Goal: Navigation & Orientation: Find specific page/section

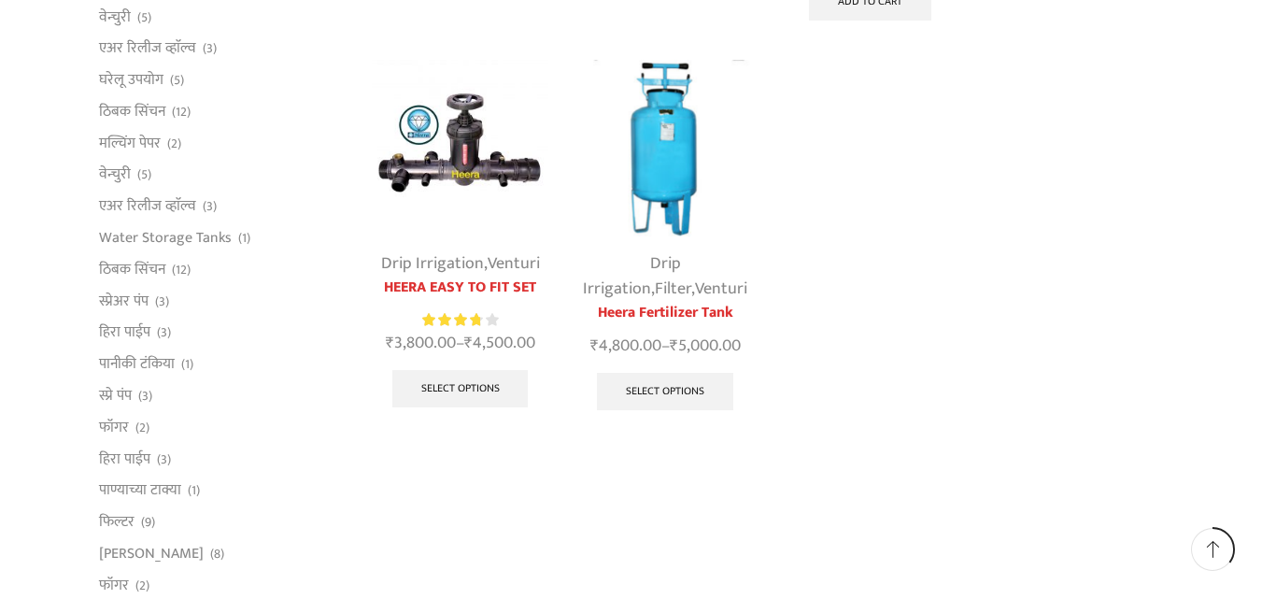
scroll to position [560, 0]
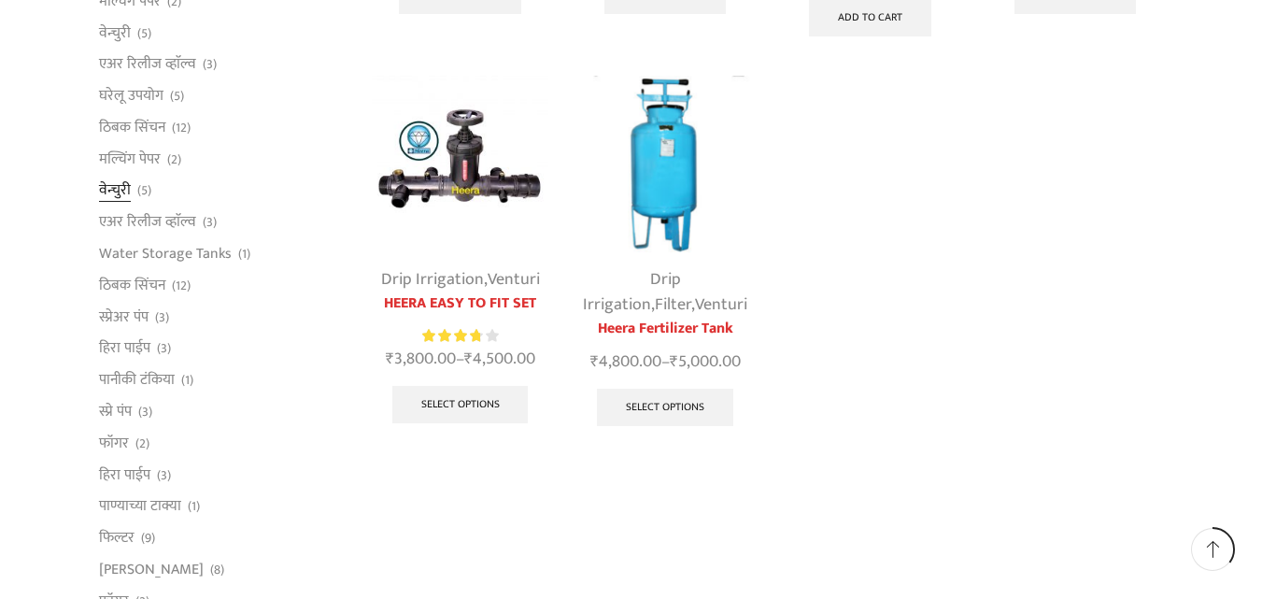
click at [117, 189] on link "वेन्चुरी" at bounding box center [115, 191] width 32 height 32
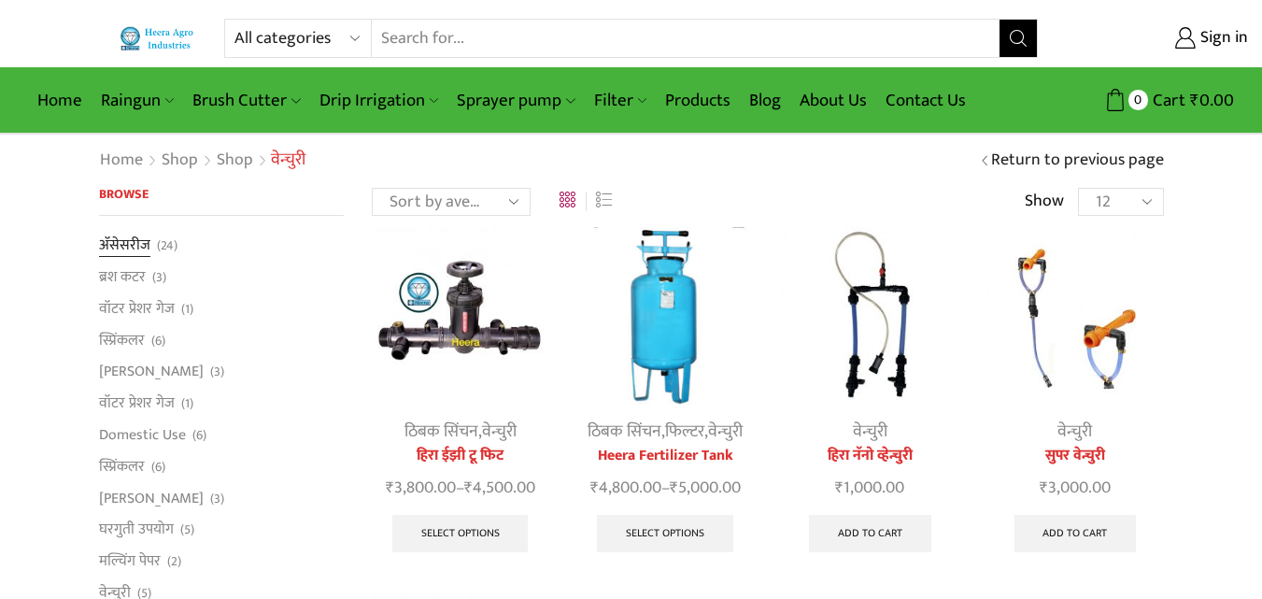
click at [140, 249] on link "अ‍ॅसेसरीज" at bounding box center [124, 247] width 51 height 26
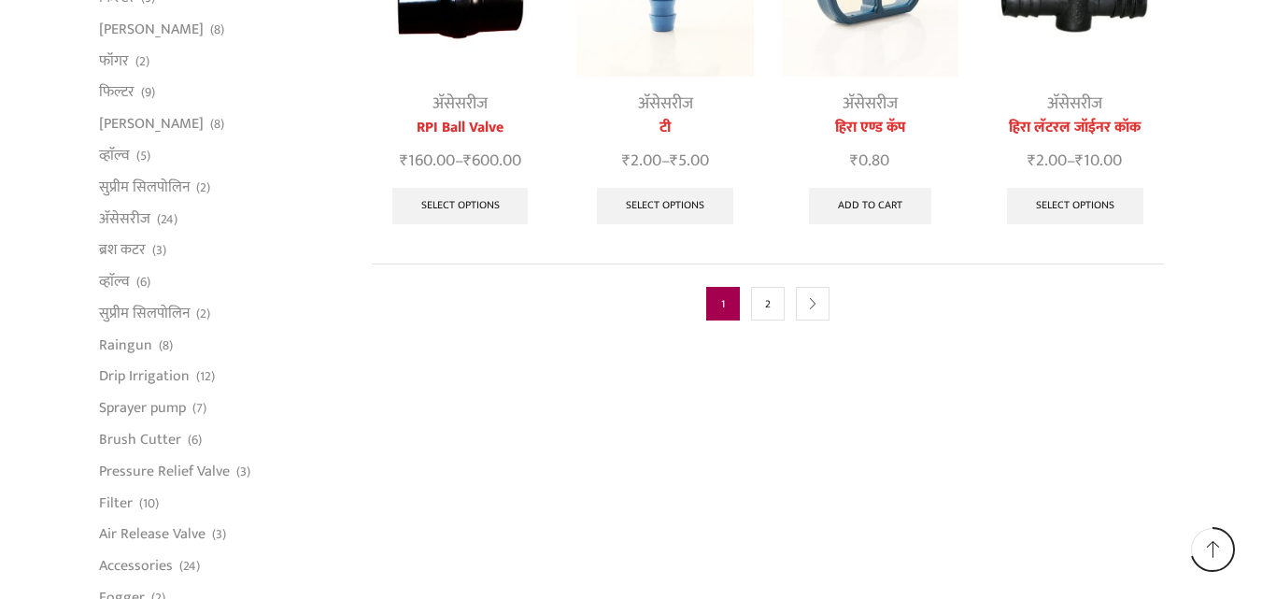
scroll to position [1121, 0]
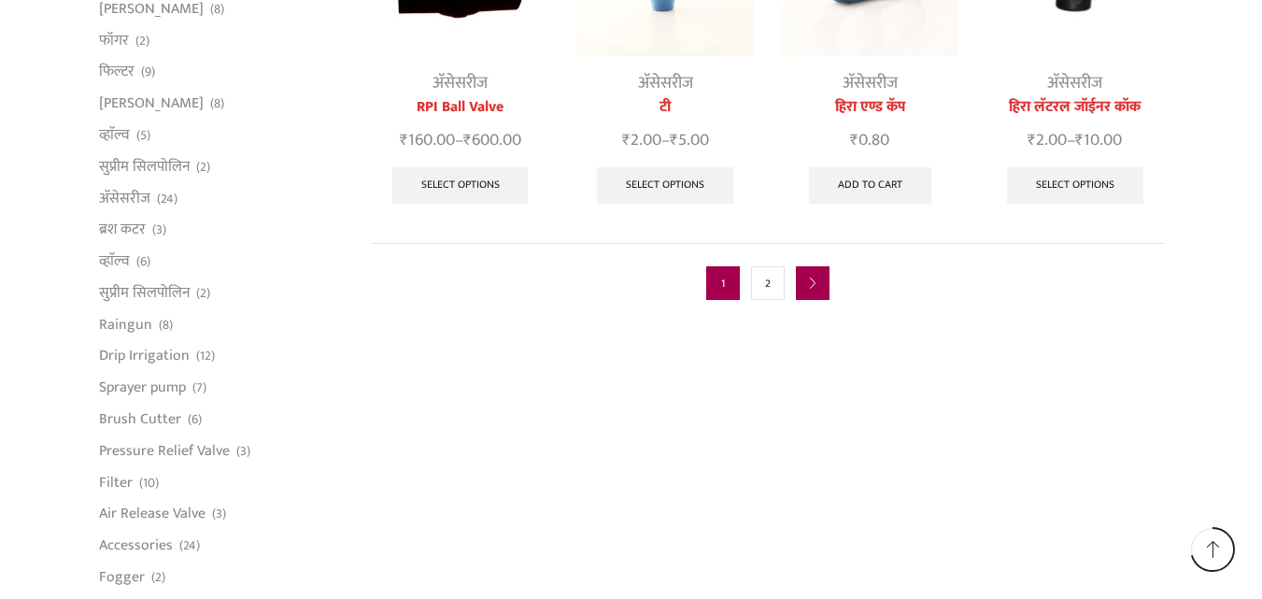
click at [814, 278] on icon "next" at bounding box center [812, 283] width 11 height 11
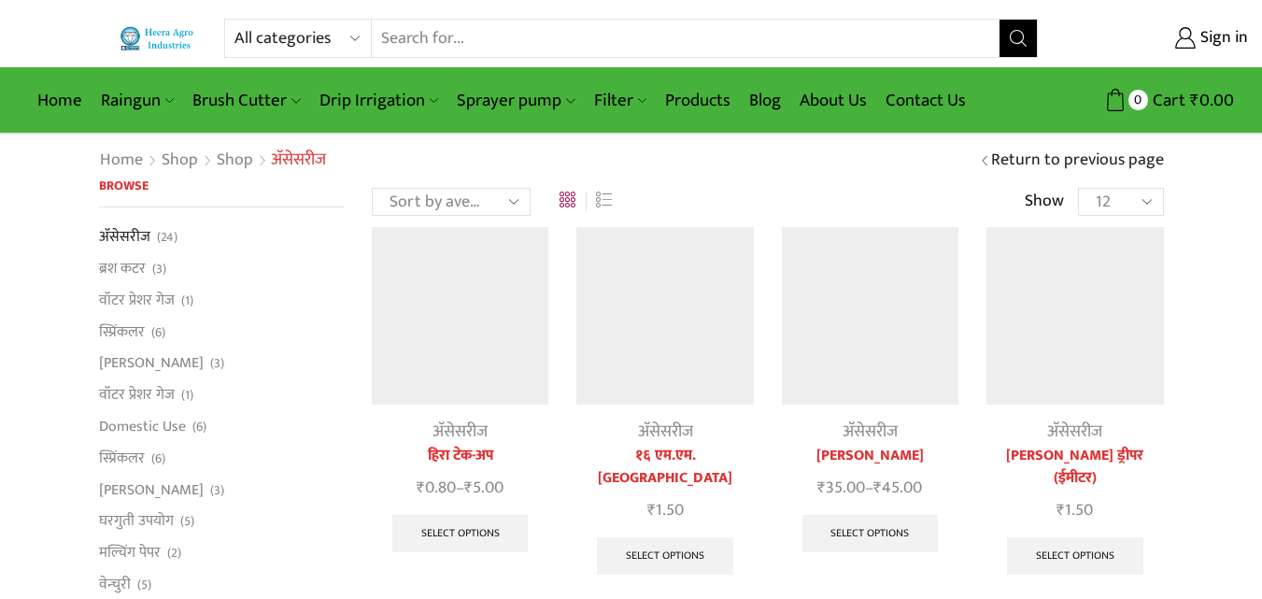
scroll to position [1121, 0]
